Goal: Task Accomplishment & Management: Manage account settings

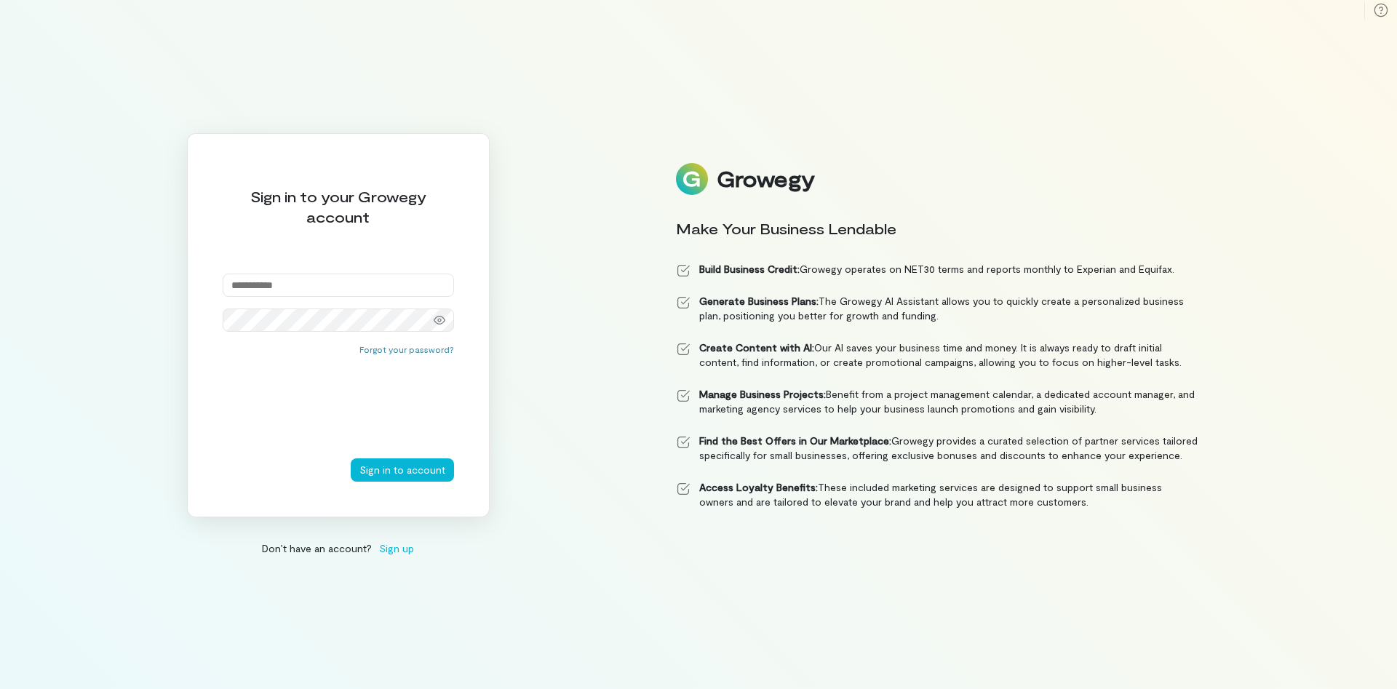
click at [292, 282] on input "email" at bounding box center [338, 285] width 231 height 23
type input "**********"
click at [437, 470] on button "Sign in to account" at bounding box center [402, 470] width 103 height 23
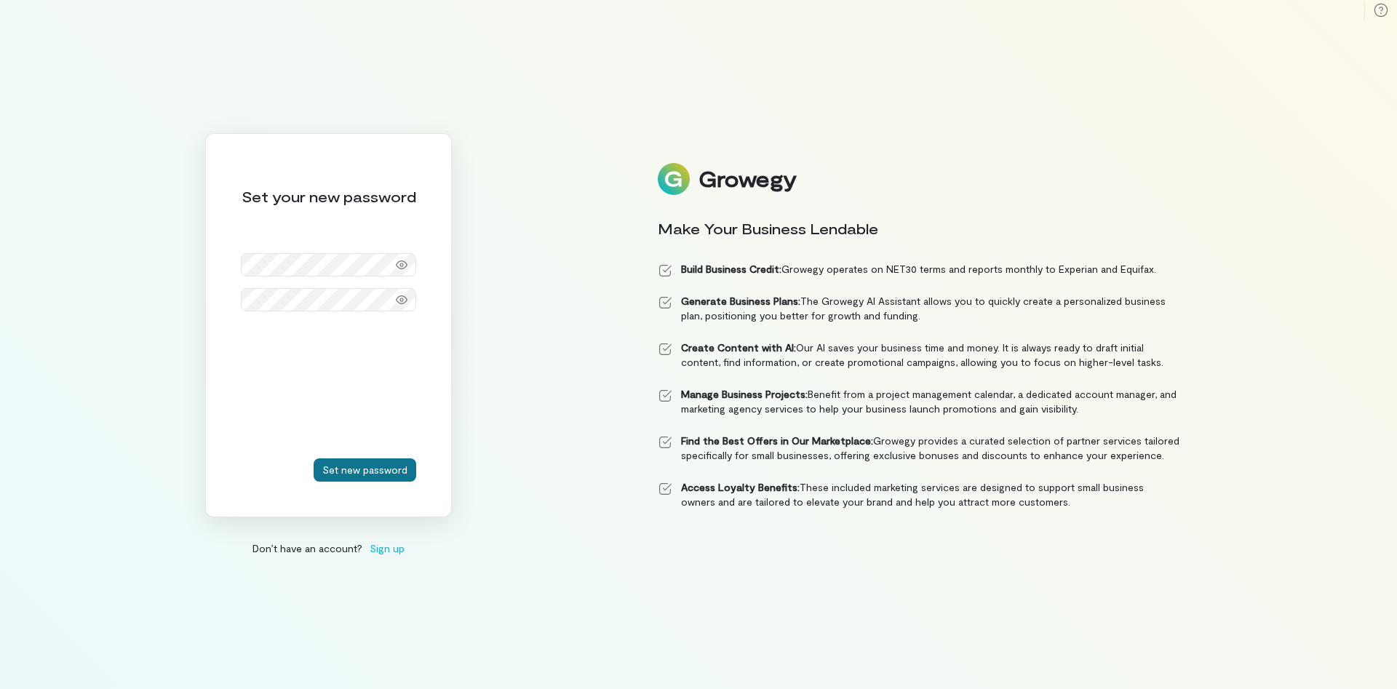
click at [365, 470] on button "Set new password" at bounding box center [365, 470] width 103 height 23
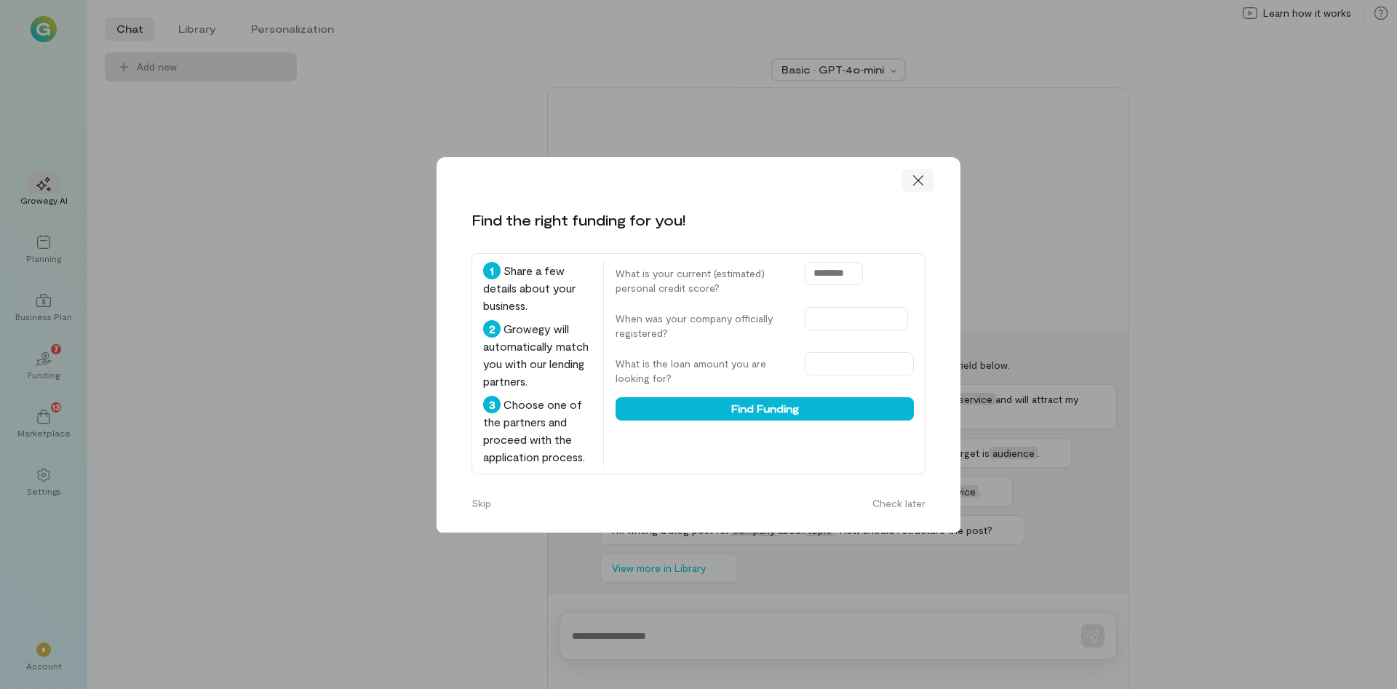
click at [920, 173] on icon at bounding box center [918, 180] width 15 height 15
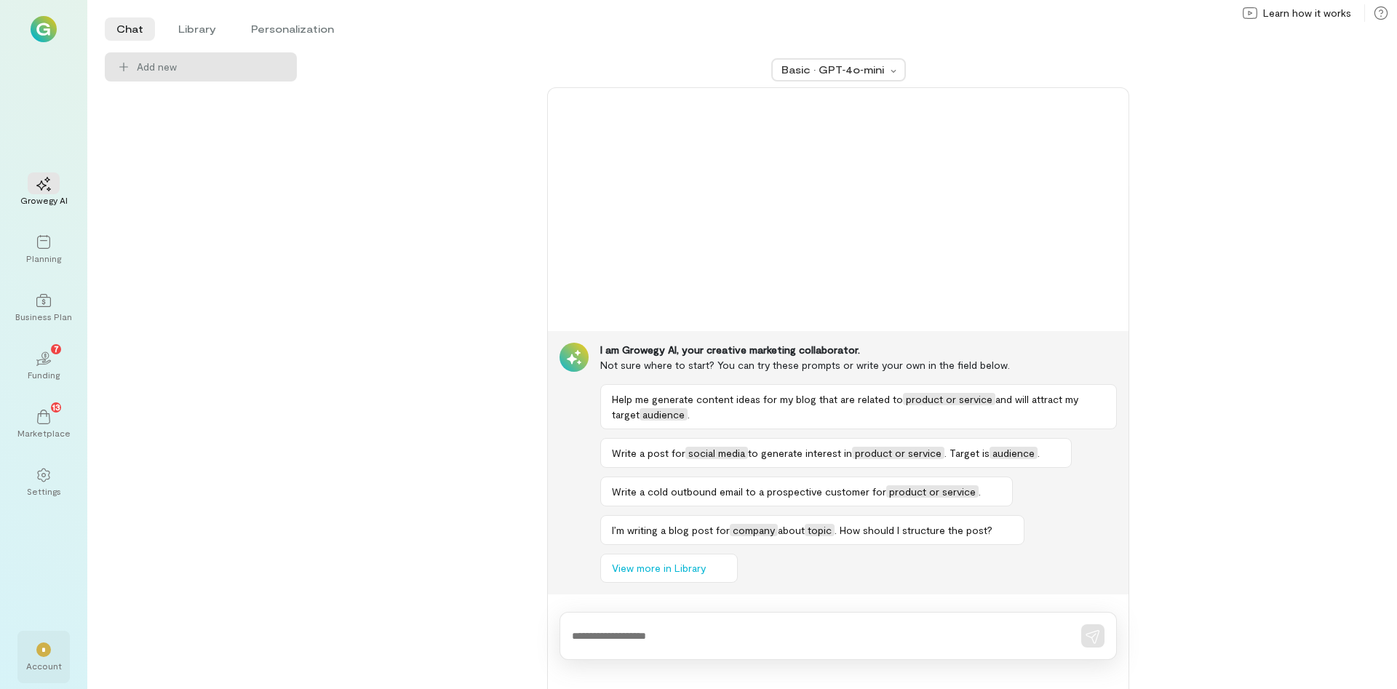
click at [47, 645] on div "*" at bounding box center [43, 650] width 15 height 15
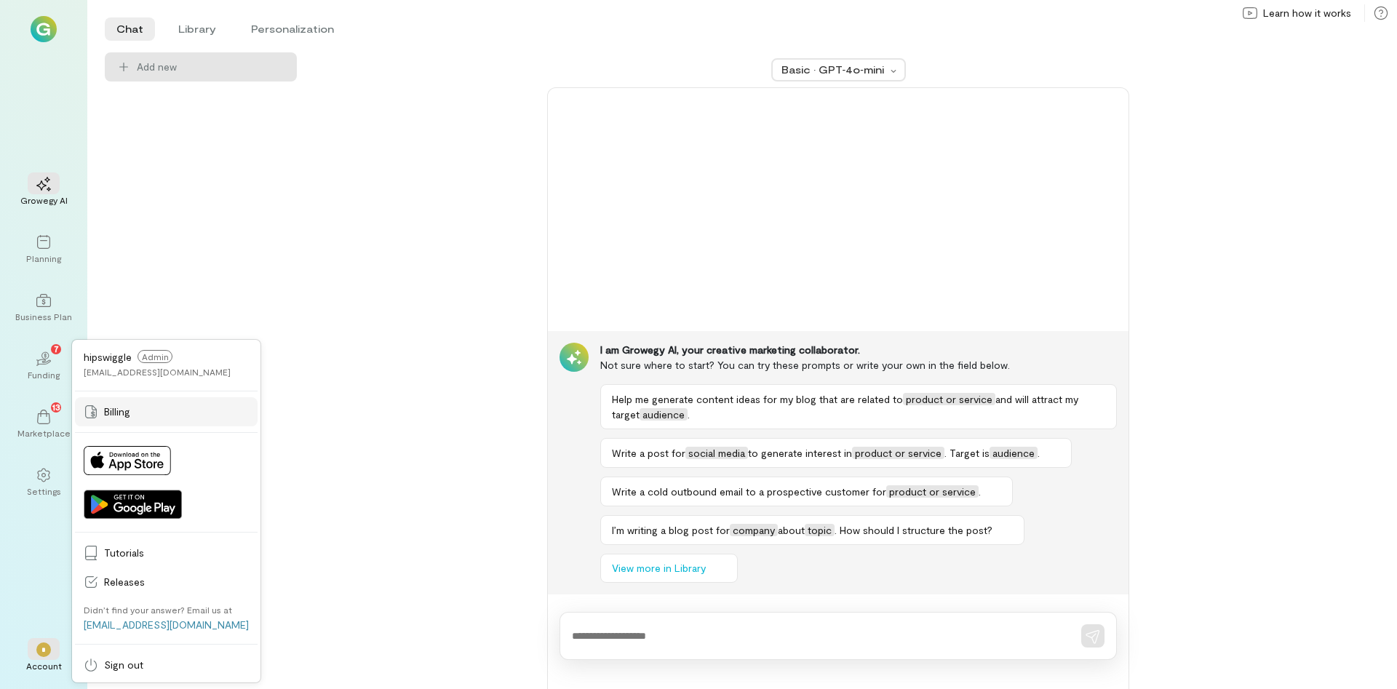
click at [120, 412] on span "Billing" at bounding box center [176, 412] width 145 height 15
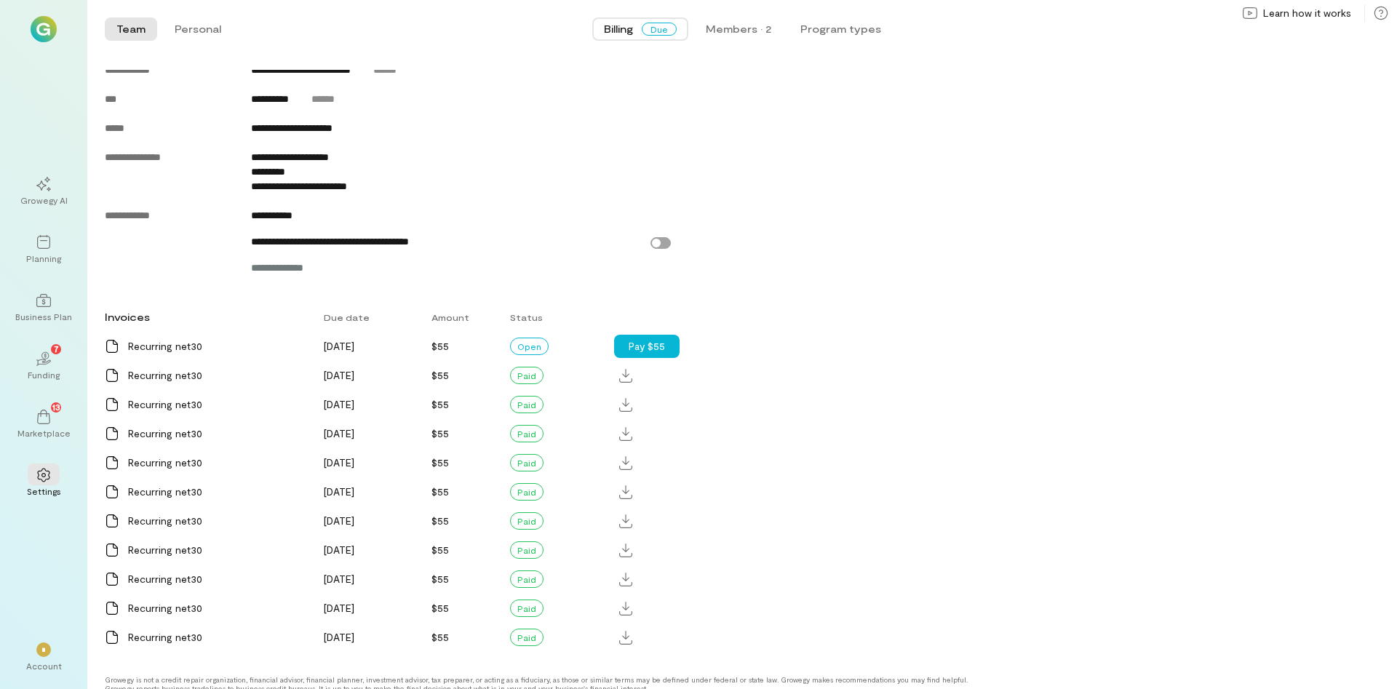
scroll to position [771, 0]
